Goal: Task Accomplishment & Management: Complete application form

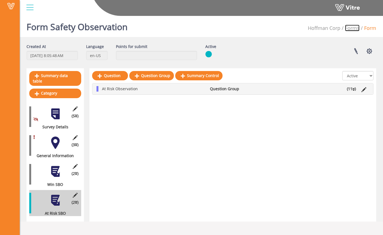
click at [356, 30] on link "Forms" at bounding box center [352, 28] width 15 height 7
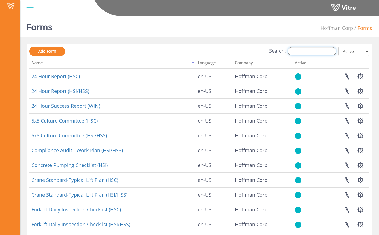
click at [305, 52] on input "Search:" at bounding box center [312, 51] width 49 height 8
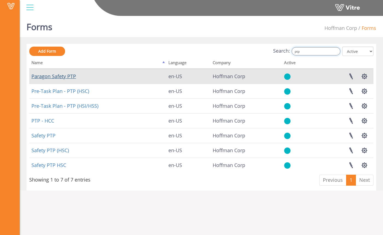
type input "ptp"
click at [72, 77] on link "Paragon Safety PTP" at bounding box center [53, 76] width 45 height 7
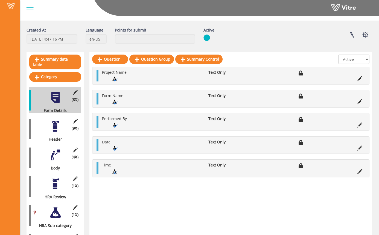
scroll to position [24, 0]
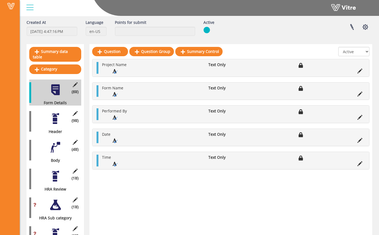
click at [53, 115] on div at bounding box center [55, 118] width 12 height 12
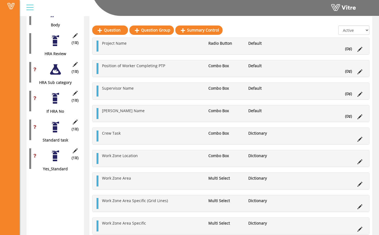
scroll to position [161, 0]
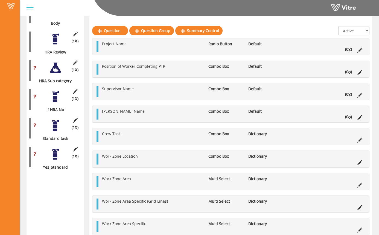
click at [59, 50] on div "(8 ) Form Details (9 ) Header (4 ) Body (1 ) HRA Review (0 ) Standard Review (0…" at bounding box center [55, 56] width 52 height 227
click at [58, 62] on div at bounding box center [55, 68] width 12 height 12
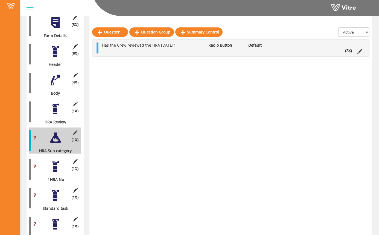
scroll to position [103, 0]
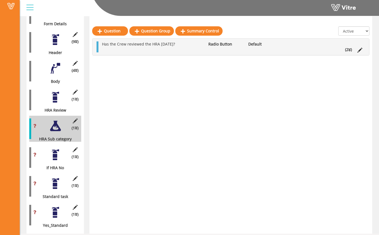
click at [347, 49] on li "(2 )" at bounding box center [349, 49] width 12 height 5
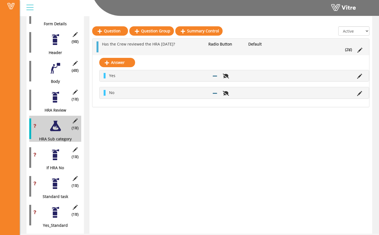
click at [52, 148] on div at bounding box center [55, 154] width 12 height 12
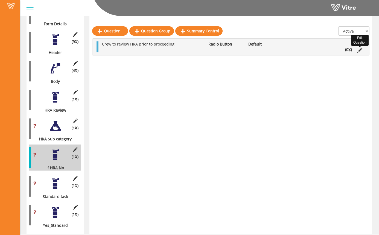
click at [362, 51] on icon at bounding box center [360, 50] width 5 height 5
click at [347, 48] on li "(0 )" at bounding box center [349, 49] width 12 height 5
click at [60, 122] on div at bounding box center [55, 126] width 12 height 12
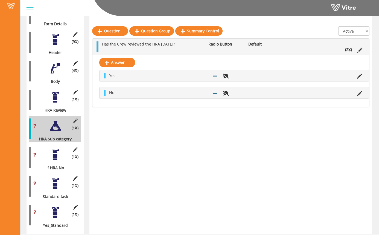
click at [59, 185] on div "(1 ) Standard task" at bounding box center [55, 186] width 52 height 26
click at [57, 180] on div at bounding box center [55, 183] width 12 height 12
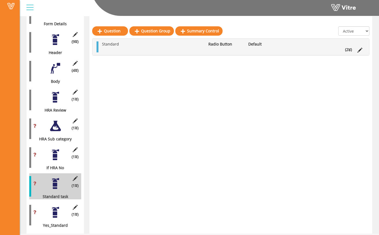
click at [350, 50] on icon at bounding box center [350, 50] width 2 height 4
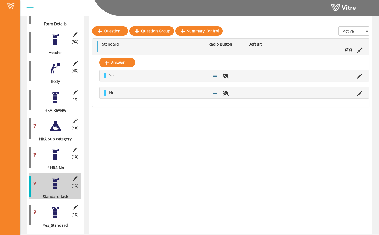
click at [56, 206] on div at bounding box center [55, 212] width 12 height 12
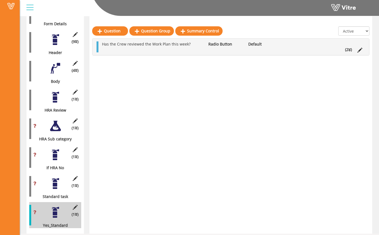
click at [352, 49] on li "(2 )" at bounding box center [349, 49] width 12 height 5
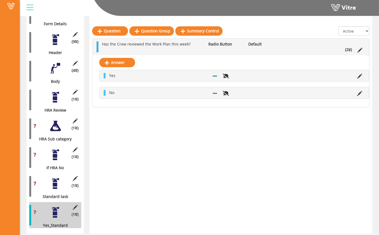
click at [57, 91] on div at bounding box center [55, 97] width 12 height 12
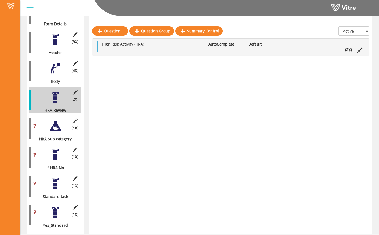
click at [57, 120] on div at bounding box center [55, 126] width 12 height 12
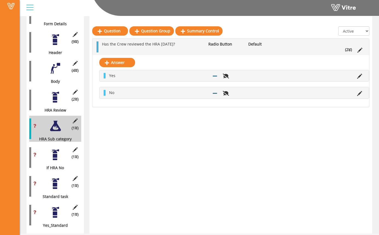
click at [61, 148] on div at bounding box center [55, 154] width 12 height 12
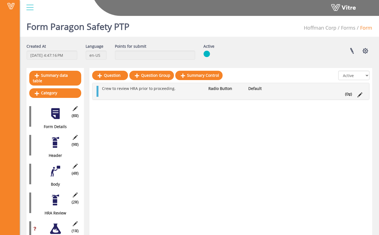
scroll to position [0, 0]
click at [72, 117] on div "Edit Category (8 ) Form Details" at bounding box center [55, 116] width 52 height 26
click at [62, 115] on div "(8 ) Form Details" at bounding box center [55, 116] width 52 height 26
click at [368, 52] on button "button" at bounding box center [366, 51] width 14 height 15
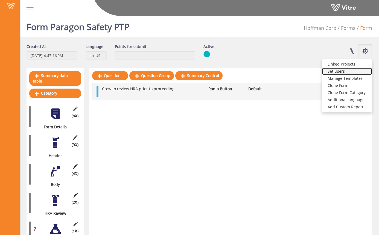
click at [349, 73] on link "Set Users" at bounding box center [347, 71] width 50 height 7
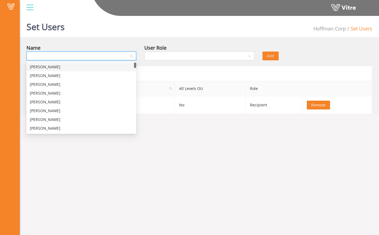
click at [117, 53] on input "search" at bounding box center [79, 56] width 99 height 8
type input "sam"
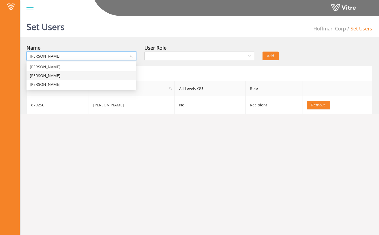
click at [90, 73] on div "Sam Admin" at bounding box center [81, 76] width 103 height 6
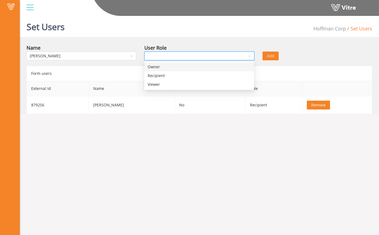
click at [176, 57] on input "search" at bounding box center [197, 56] width 99 height 8
click at [178, 69] on div "Owner" at bounding box center [199, 67] width 103 height 6
click at [270, 57] on span "Add" at bounding box center [270, 56] width 7 height 6
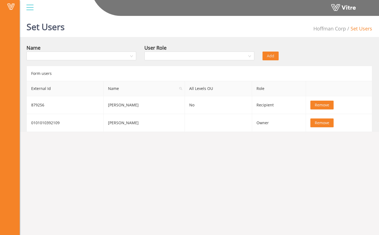
click at [299, 49] on div "Add" at bounding box center [288, 52] width 59 height 16
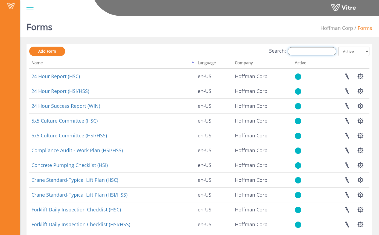
click at [310, 50] on input "Search:" at bounding box center [312, 51] width 49 height 8
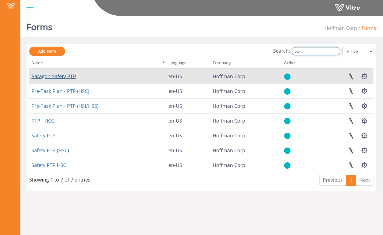
type input "ptp"
click at [65, 76] on link "Paragon Safety PTP" at bounding box center [53, 76] width 45 height 7
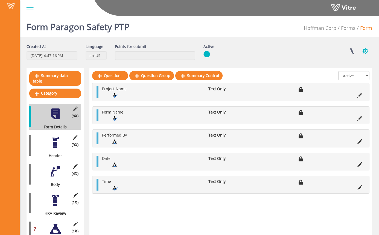
click at [365, 53] on button "button" at bounding box center [366, 51] width 14 height 15
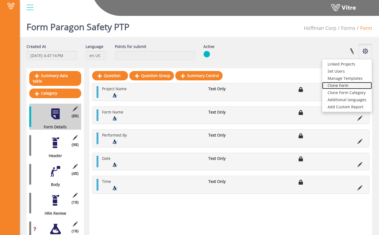
click at [358, 84] on link "Clone Form" at bounding box center [347, 85] width 50 height 7
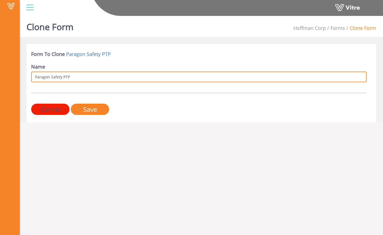
click at [102, 75] on input "Paragon Safety PTP" at bounding box center [199, 76] width 336 height 11
type input "Paragon Safety PTP_ST_CLONE"
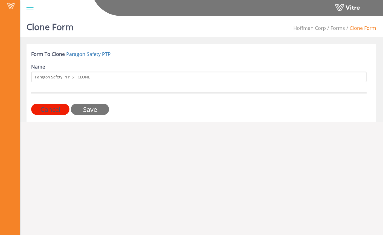
click at [90, 110] on input "Save" at bounding box center [90, 108] width 38 height 11
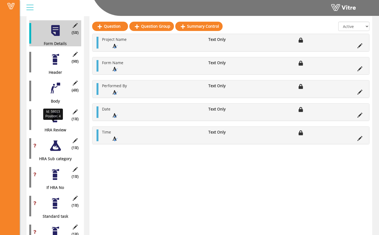
scroll to position [103, 0]
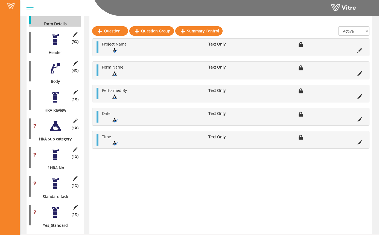
click at [57, 206] on div at bounding box center [55, 212] width 12 height 12
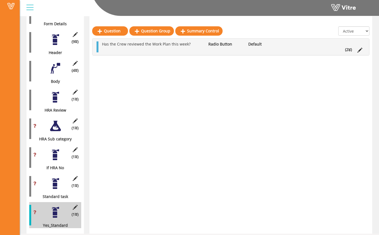
click at [54, 97] on div at bounding box center [55, 97] width 12 height 12
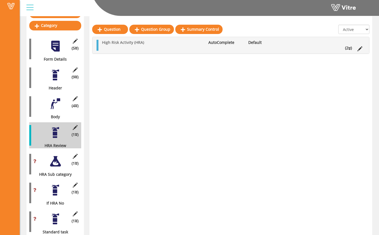
scroll to position [66, 0]
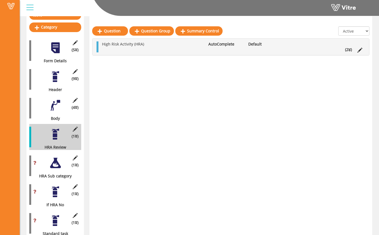
click at [51, 105] on div at bounding box center [55, 105] width 12 height 12
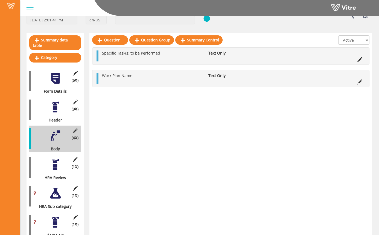
scroll to position [34, 0]
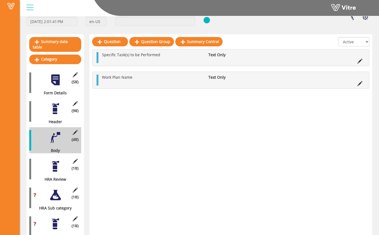
click at [58, 111] on div "(9 ) Header" at bounding box center [55, 111] width 52 height 26
click at [55, 103] on div at bounding box center [55, 108] width 12 height 12
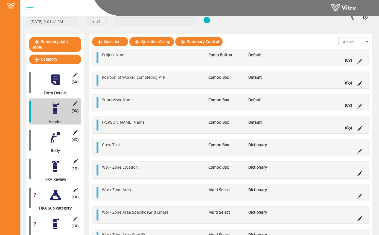
click at [58, 77] on div at bounding box center [55, 80] width 12 height 12
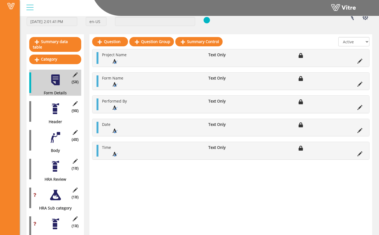
click at [57, 107] on div at bounding box center [55, 108] width 12 height 12
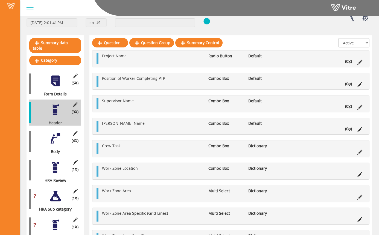
scroll to position [26, 0]
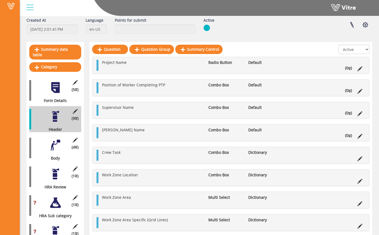
click at [53, 139] on div at bounding box center [55, 145] width 12 height 12
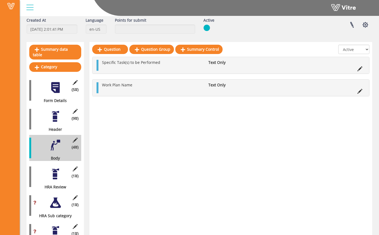
click at [61, 167] on div at bounding box center [55, 173] width 12 height 12
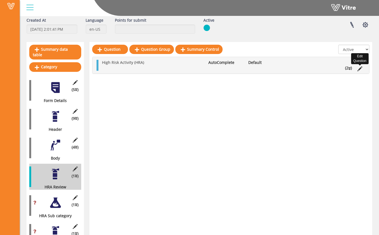
click at [358, 70] on icon at bounding box center [360, 68] width 5 height 5
click at [353, 70] on li "(2 )" at bounding box center [349, 67] width 12 height 5
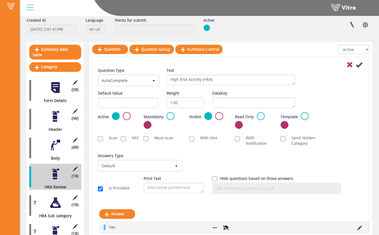
click at [361, 69] on div "Question Type AutoComplete 11 Text High Risk Activity (HRA)" at bounding box center [231, 79] width 274 height 23
drag, startPoint x: 221, startPoint y: 80, endPoint x: 137, endPoint y: 80, distance: 83.2
click at [137, 80] on div "Question Type AutoComplete 11 Text High Risk Activity (HRA)" at bounding box center [231, 79] width 274 height 23
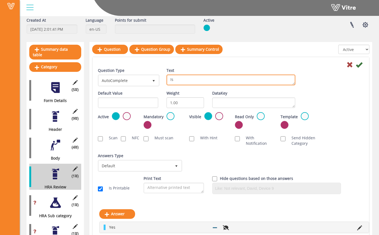
type textarea "I"
type textarea "Is this task a High Risk Activity(HRA)"
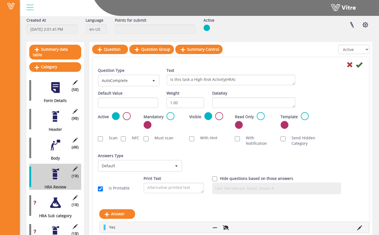
click at [306, 64] on div at bounding box center [231, 64] width 274 height 7
click at [362, 67] on icon at bounding box center [359, 64] width 7 height 7
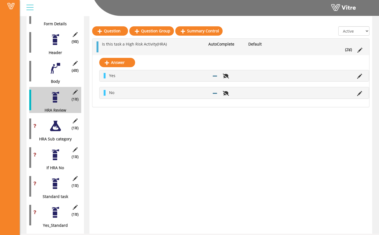
scroll to position [103, 0]
click at [60, 121] on div at bounding box center [55, 126] width 12 height 12
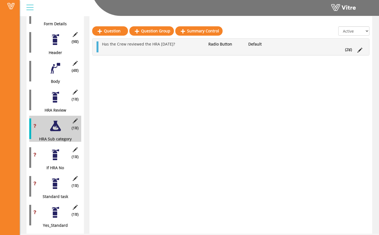
click at [52, 148] on div at bounding box center [55, 154] width 12 height 12
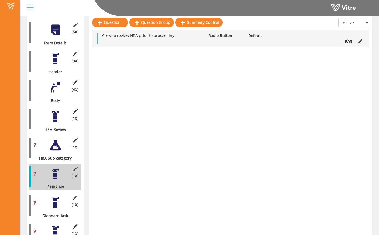
scroll to position [87, 0]
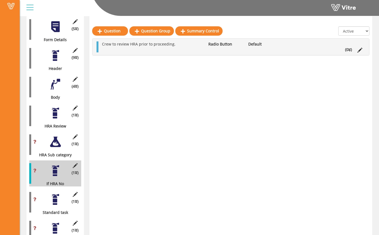
click at [56, 107] on div at bounding box center [55, 113] width 12 height 12
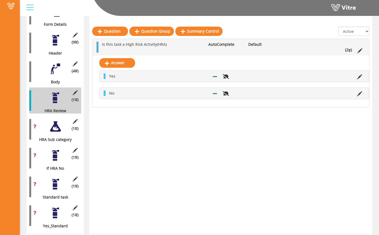
scroll to position [103, 0]
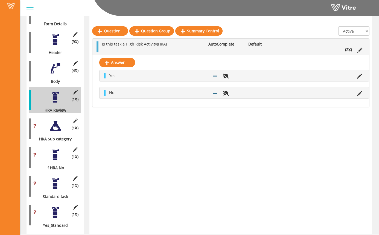
click at [64, 209] on div "(1 ) Yes_Standard" at bounding box center [55, 215] width 52 height 26
click at [59, 209] on div at bounding box center [55, 212] width 12 height 12
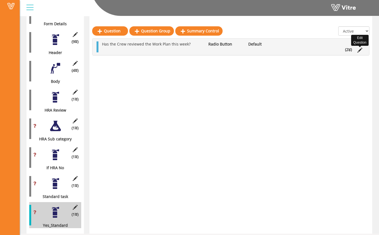
click at [361, 51] on icon at bounding box center [360, 50] width 5 height 5
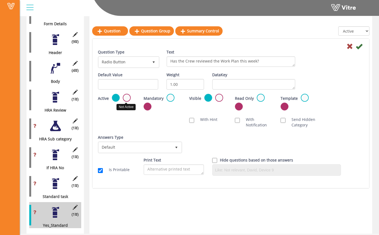
click at [126, 97] on label at bounding box center [127, 98] width 8 height 8
click at [0, 0] on input "radio" at bounding box center [0, 0] width 0 height 0
click at [360, 47] on icon at bounding box center [359, 46] width 7 height 7
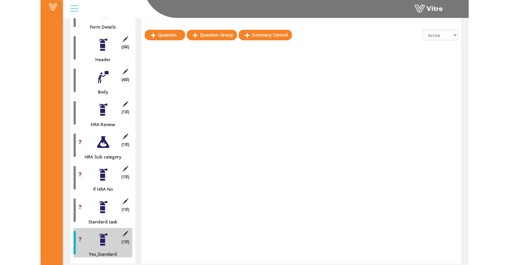
scroll to position [73, 0]
